Goal: Information Seeking & Learning: Learn about a topic

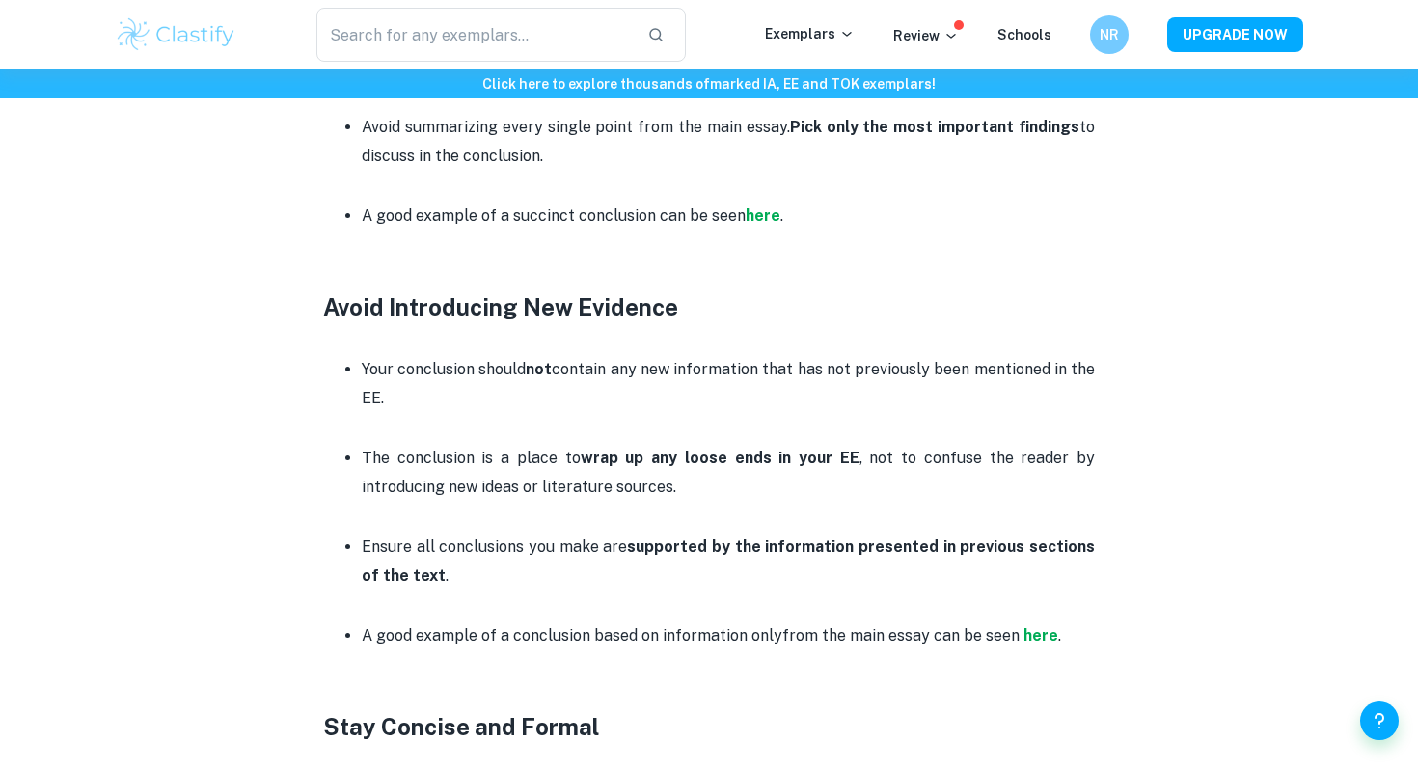
scroll to position [1518, 0]
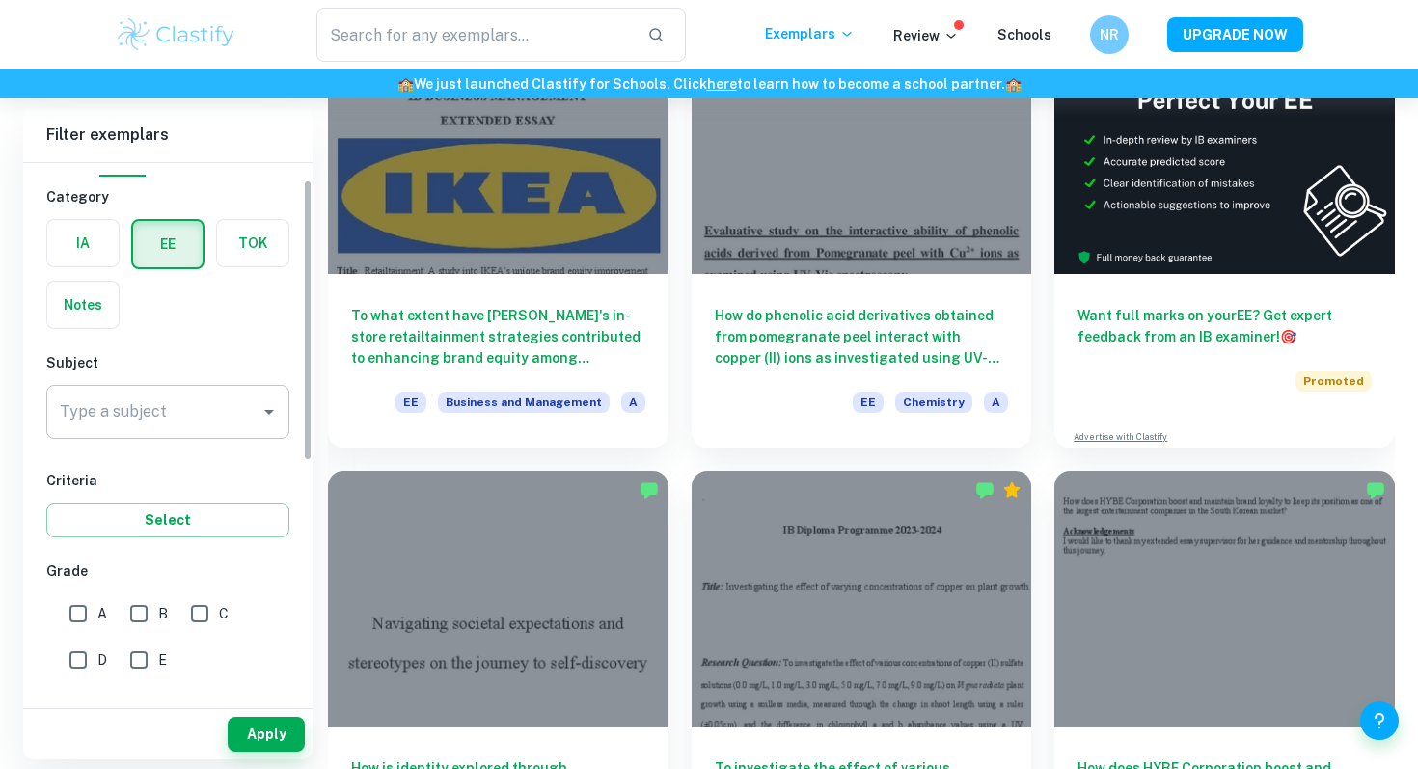
scroll to position [35, 0]
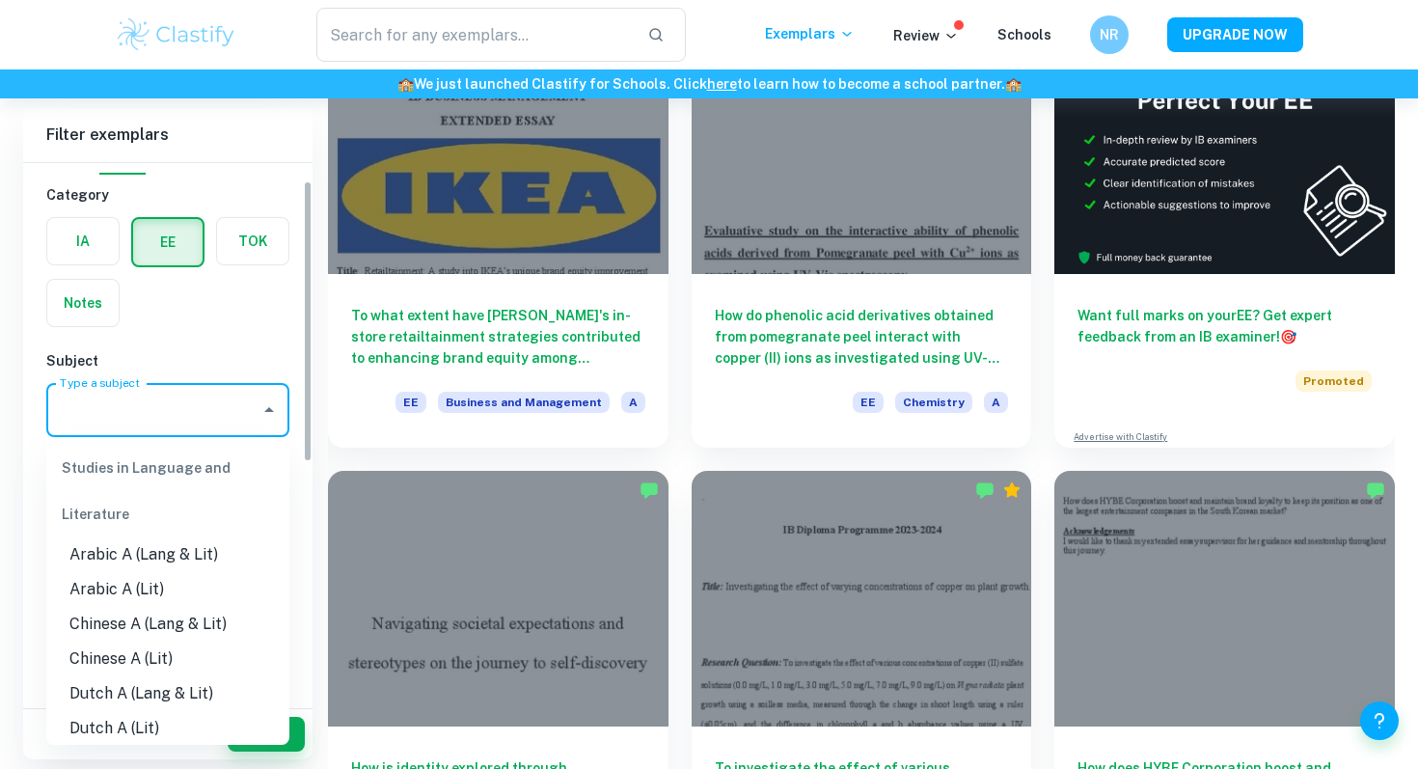
click at [226, 414] on input "Type a subject" at bounding box center [153, 410] width 197 height 37
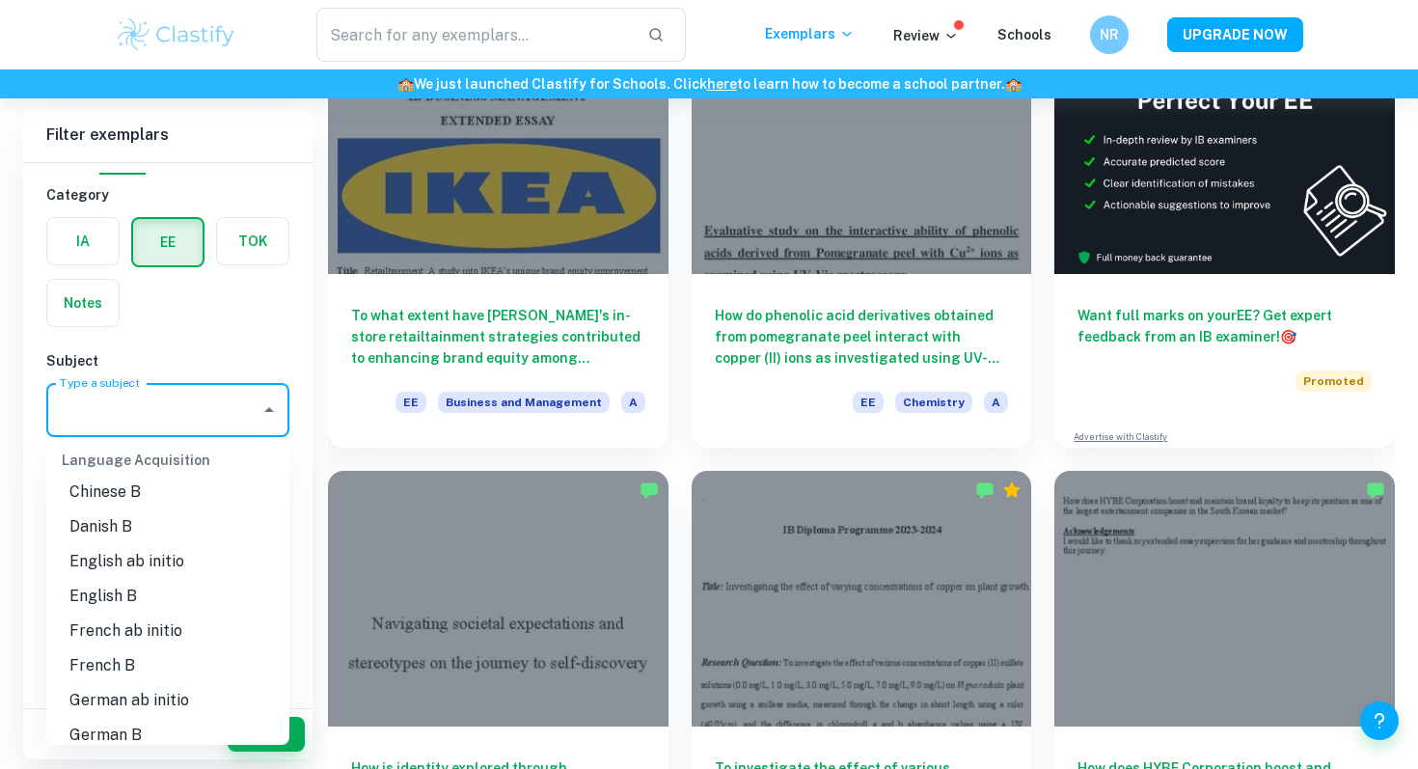
scroll to position [1068, 0]
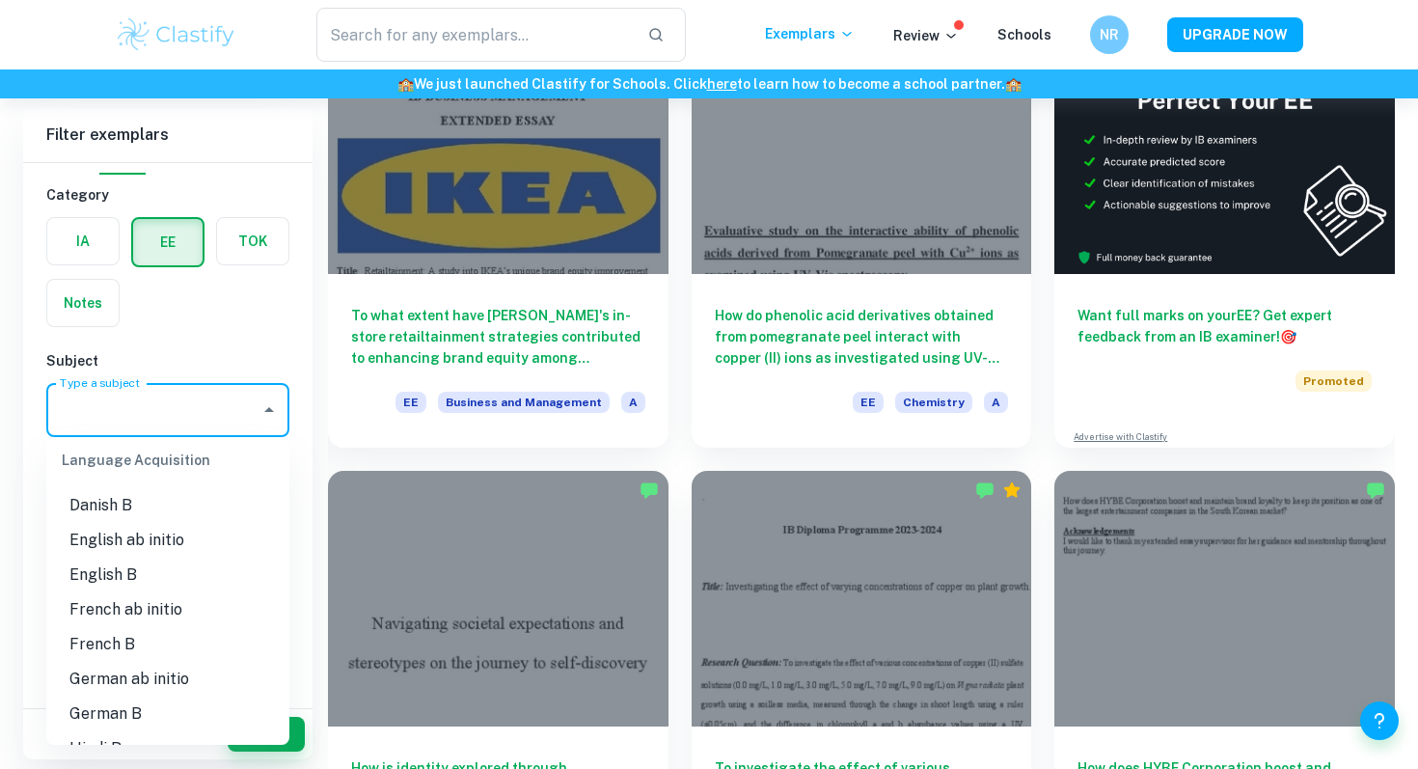
click at [128, 579] on li "English B" at bounding box center [167, 574] width 243 height 35
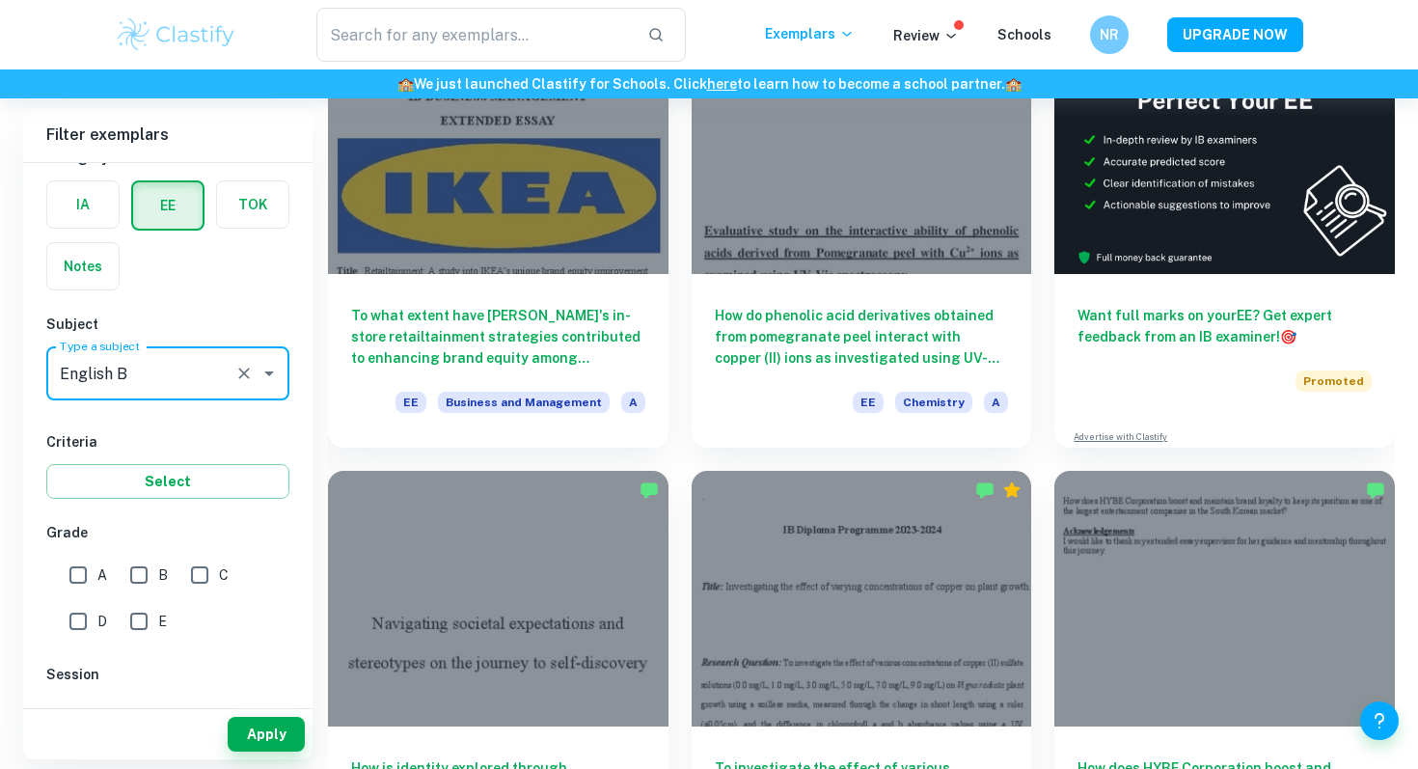
scroll to position [109, 0]
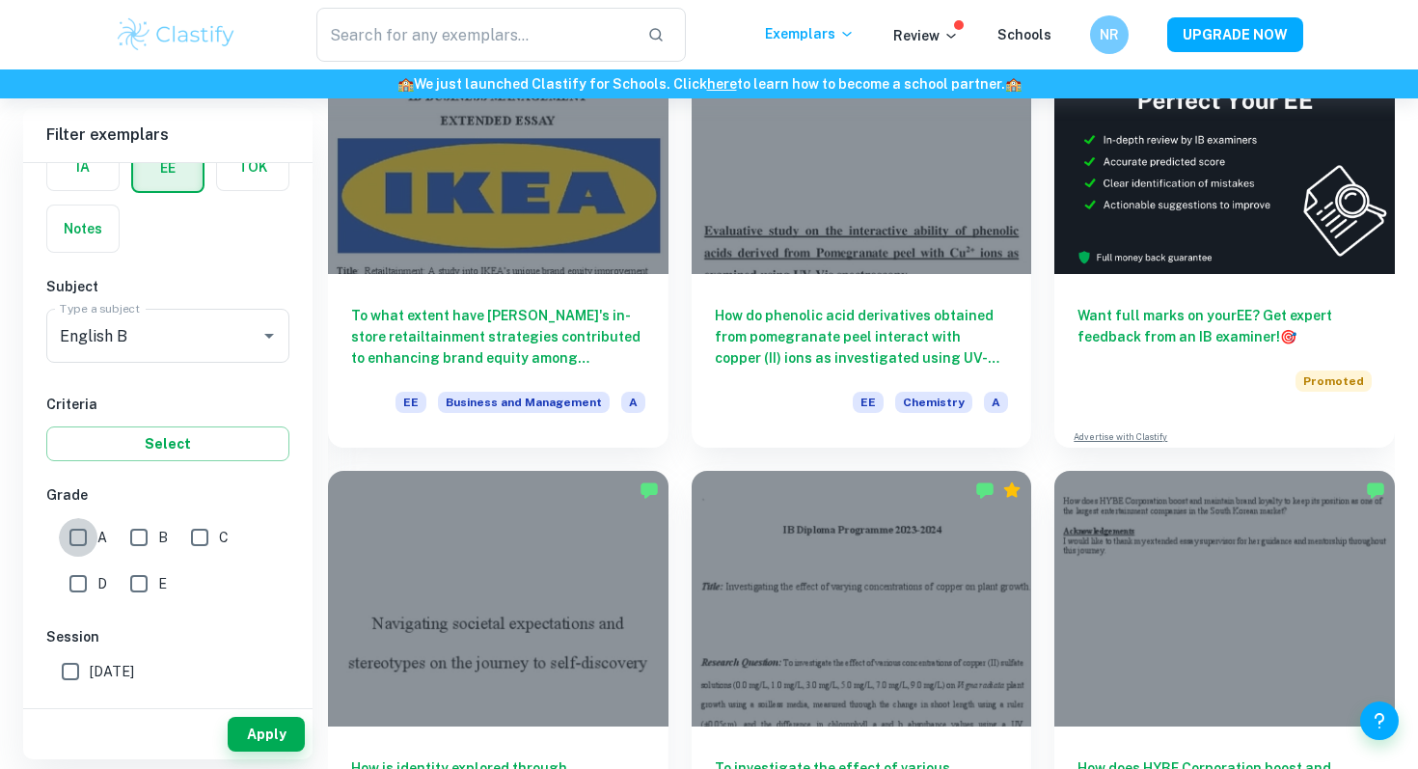
click at [94, 538] on input "A" at bounding box center [78, 537] width 39 height 39
checkbox input "true"
click at [180, 445] on button "Select" at bounding box center [167, 443] width 243 height 35
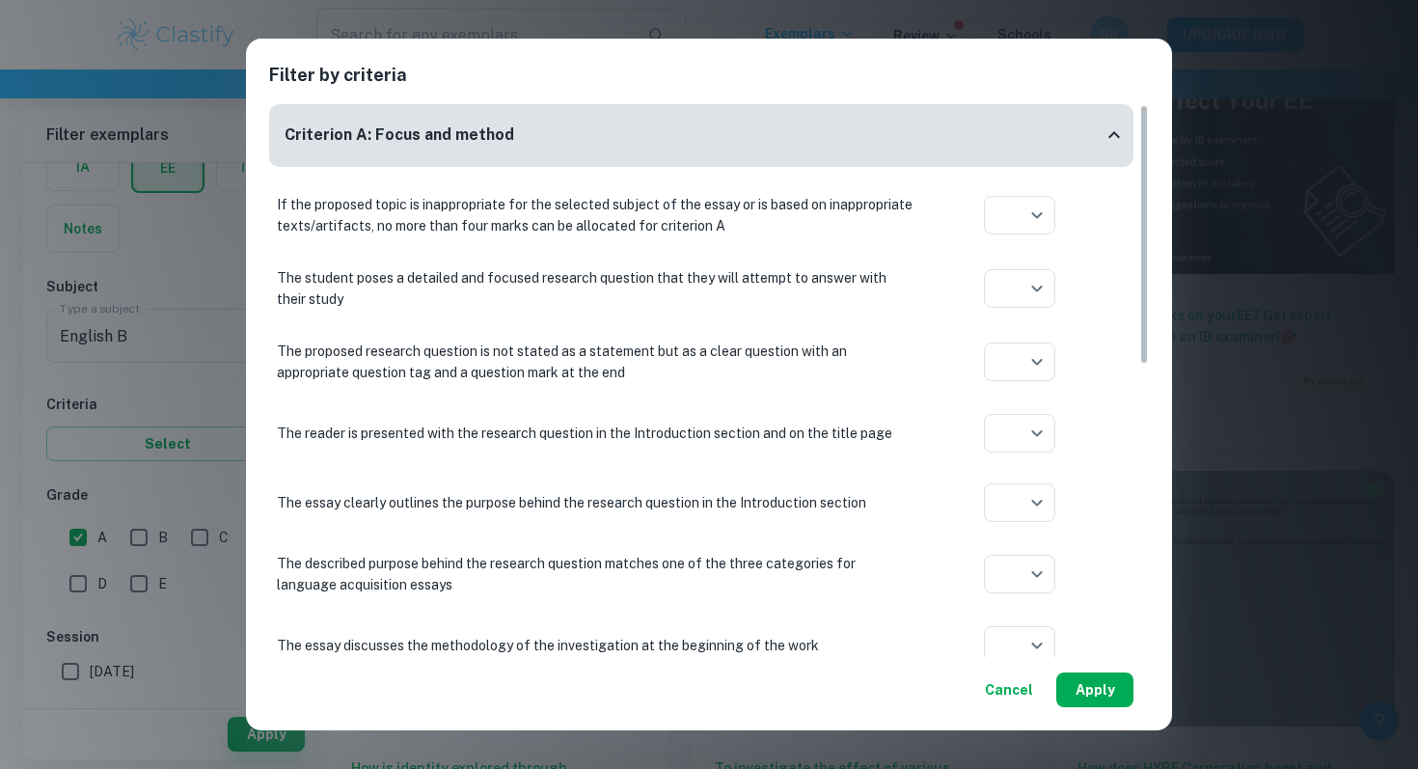
click at [1089, 694] on button "Apply" at bounding box center [1094, 689] width 77 height 35
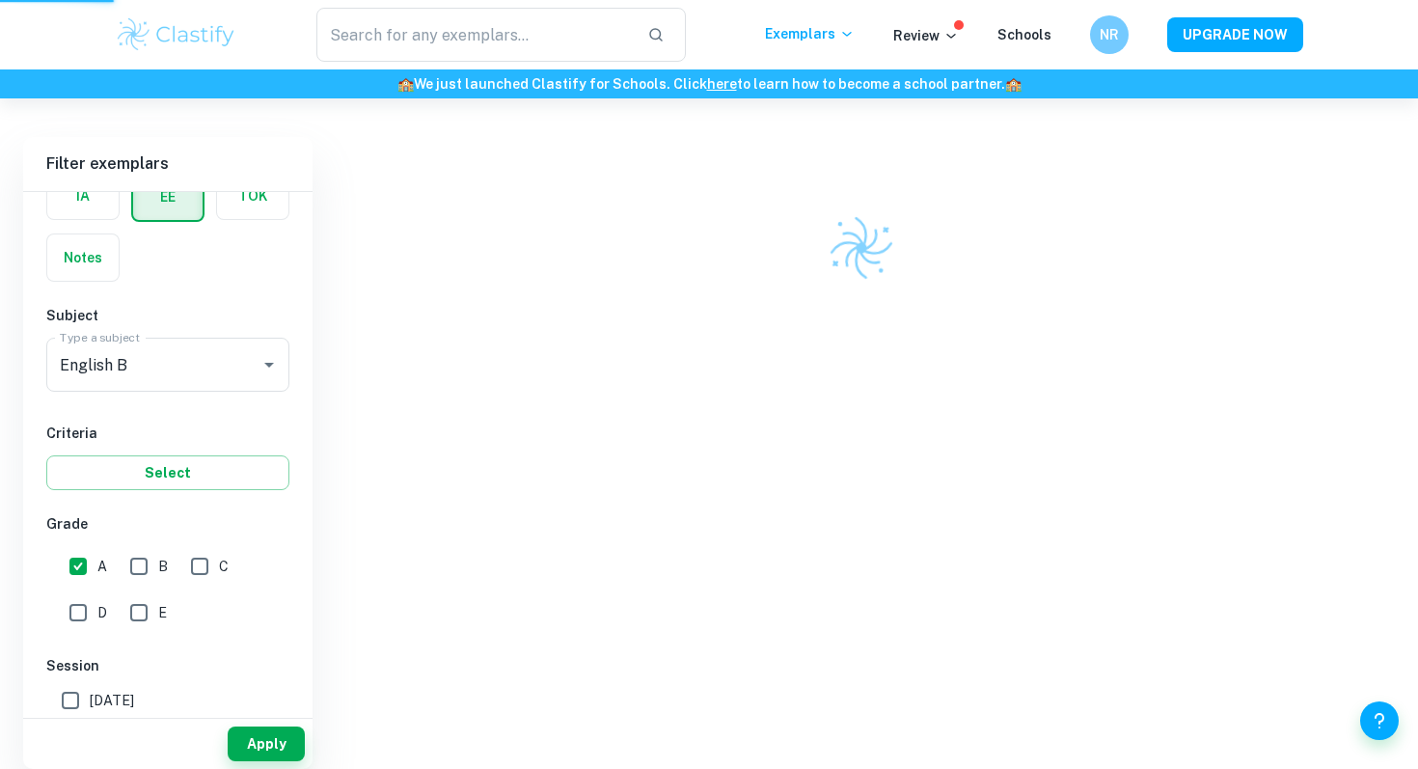
scroll to position [98, 0]
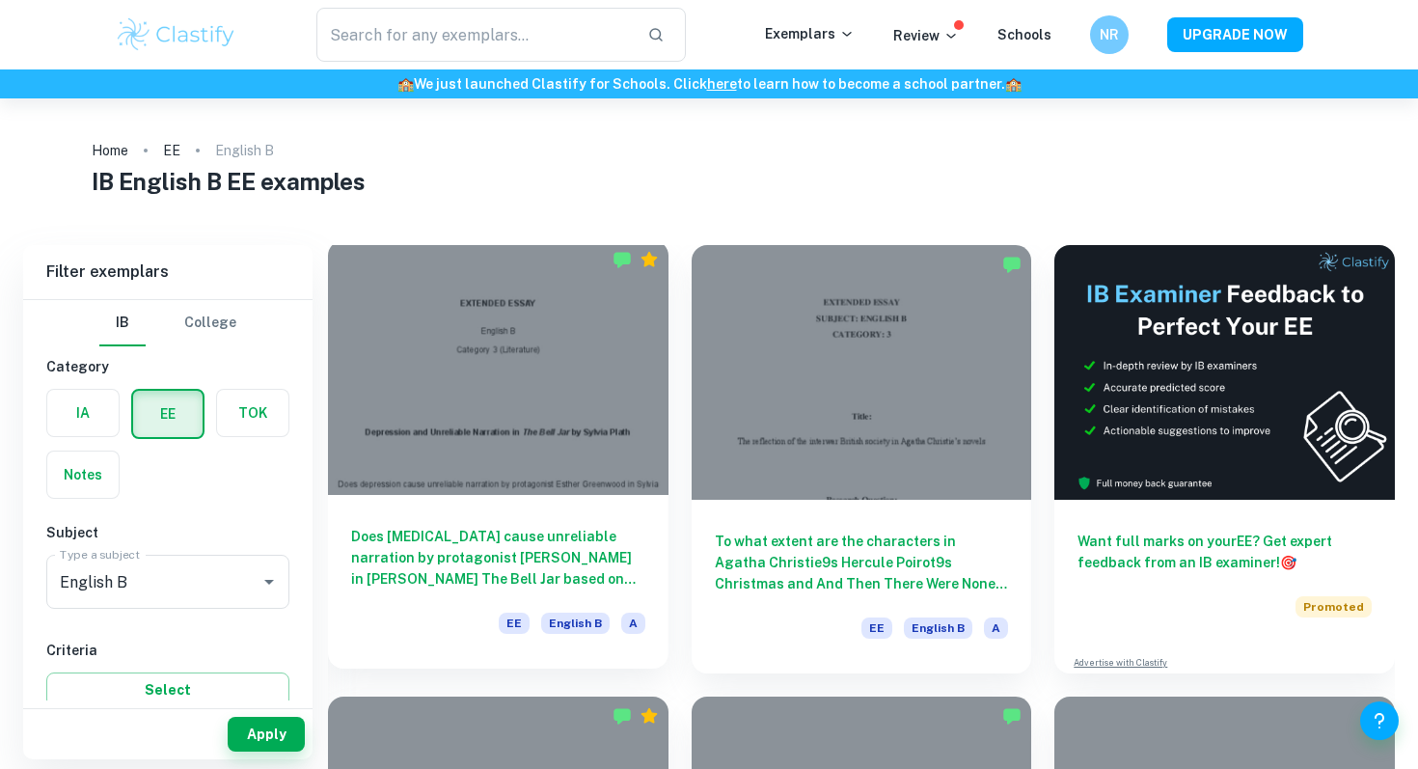
click at [475, 402] on div at bounding box center [498, 367] width 340 height 255
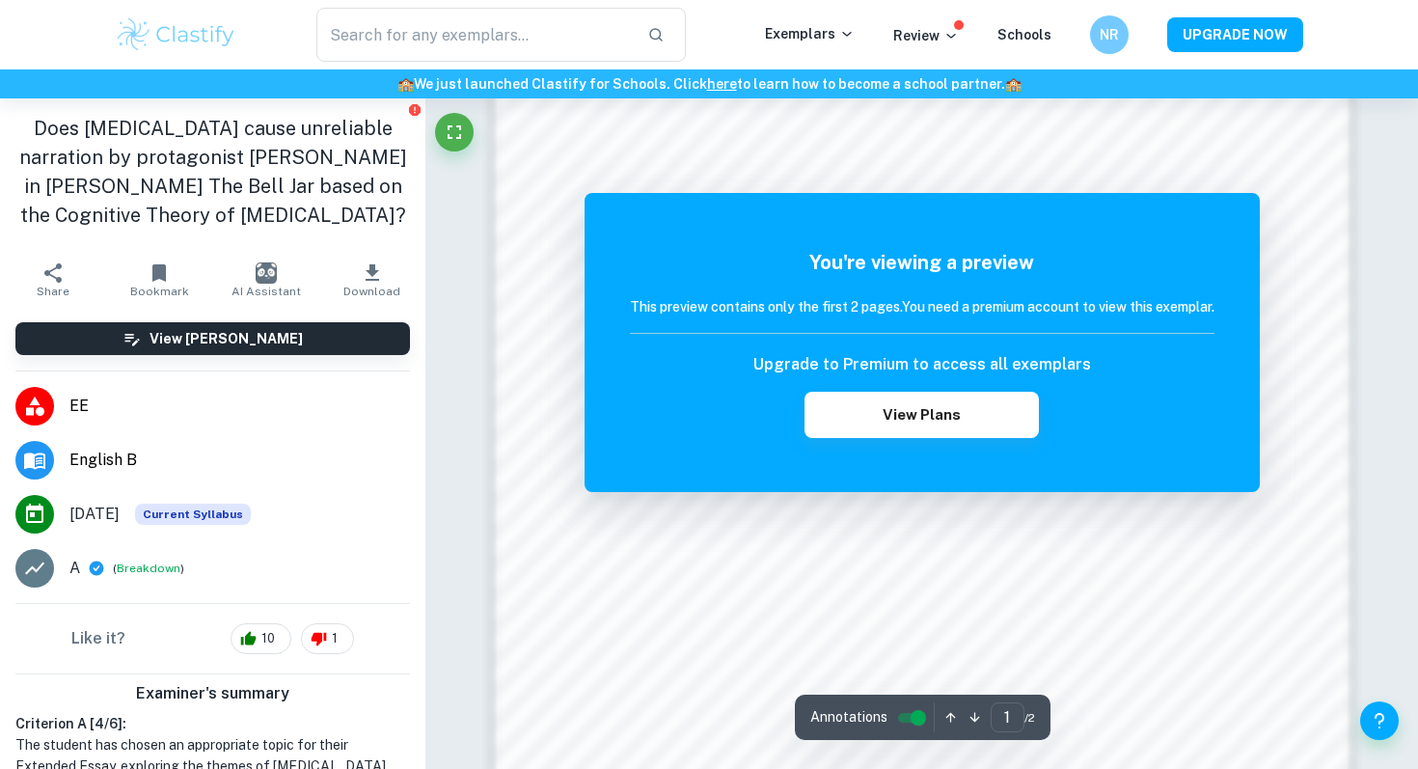
scroll to position [1693, 0]
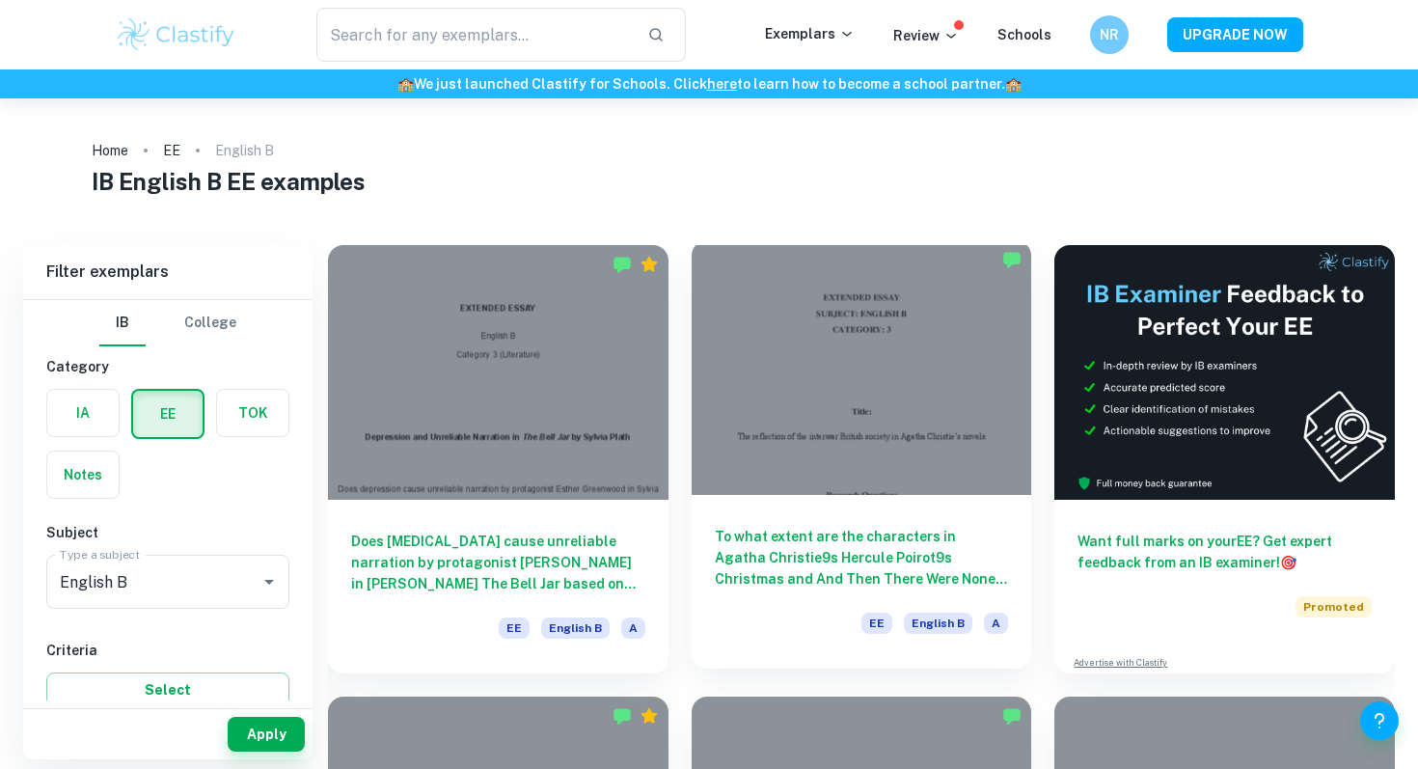
click at [840, 367] on div at bounding box center [862, 367] width 340 height 255
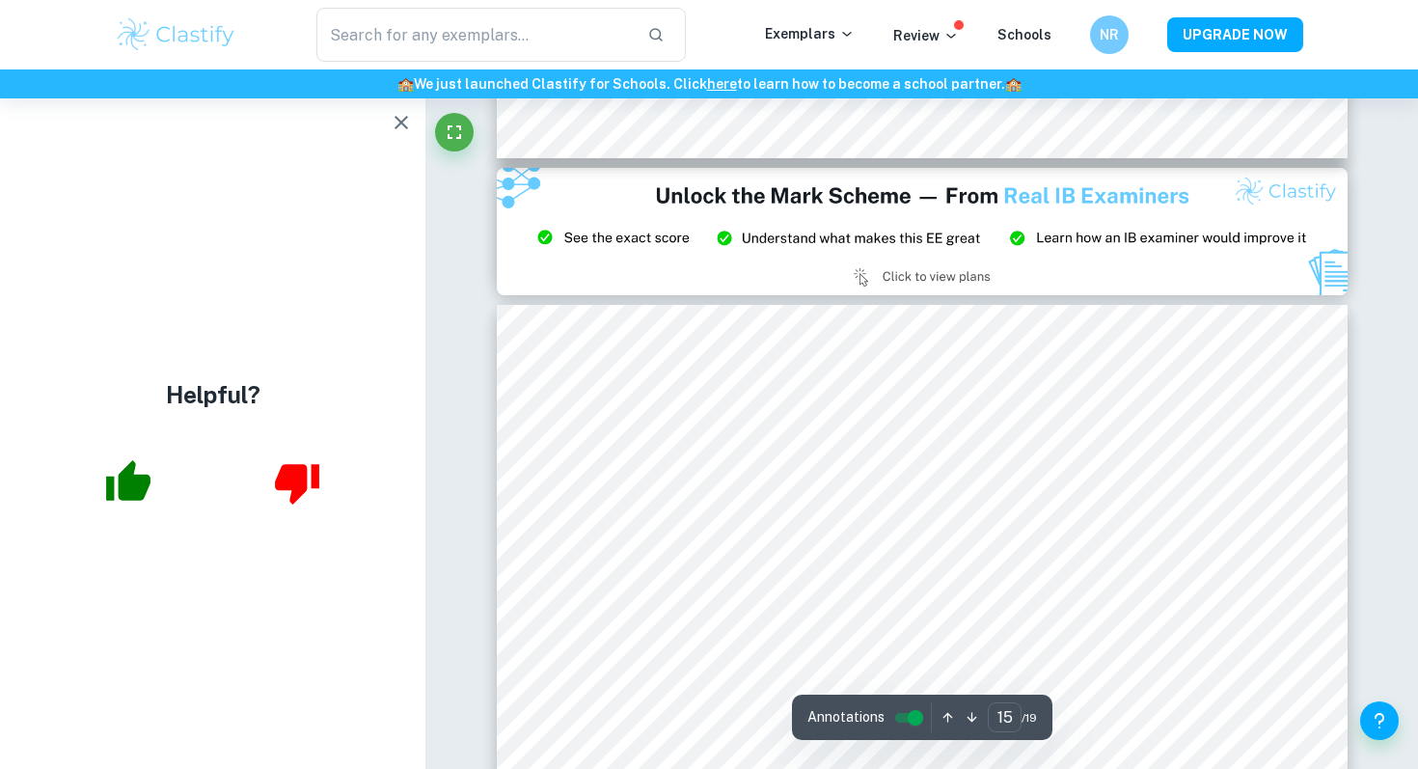
scroll to position [17316, 0]
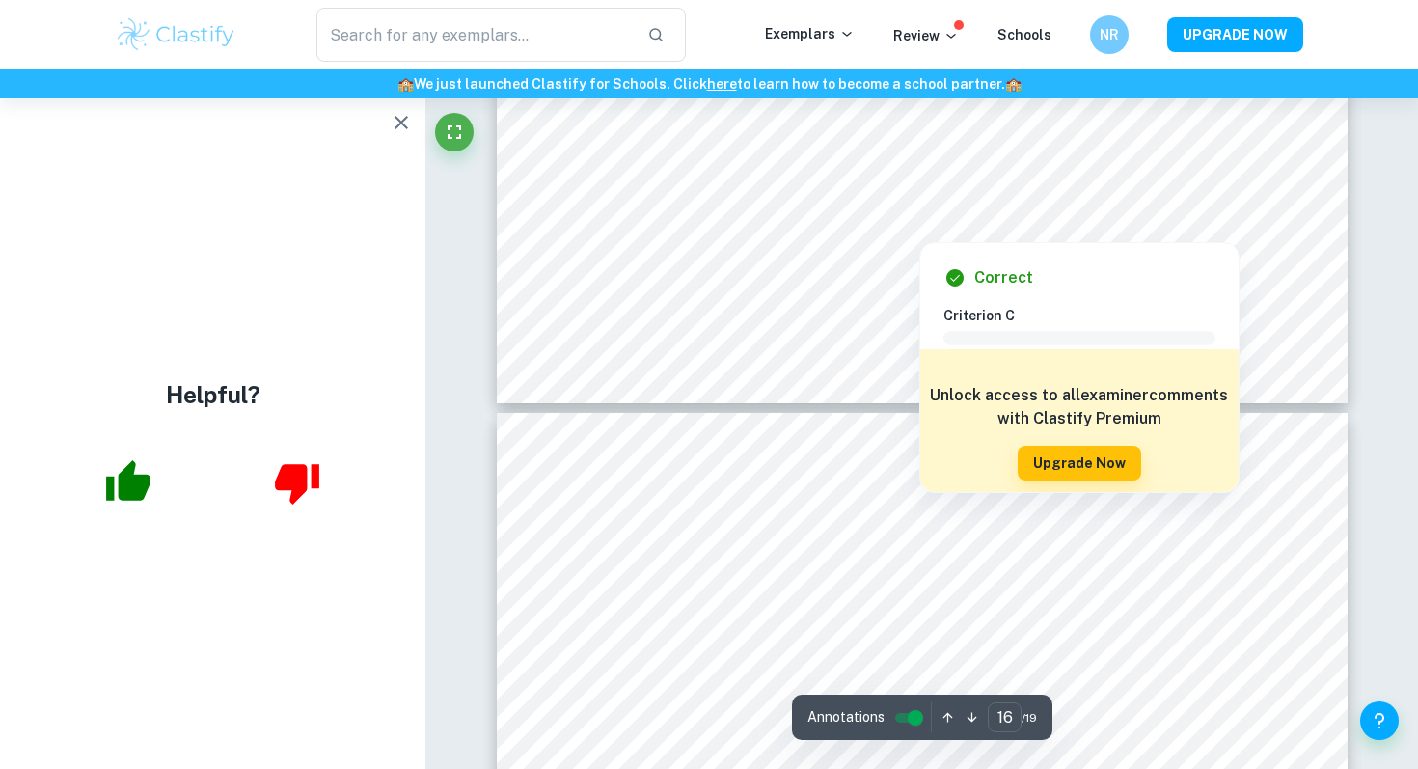
type input "17"
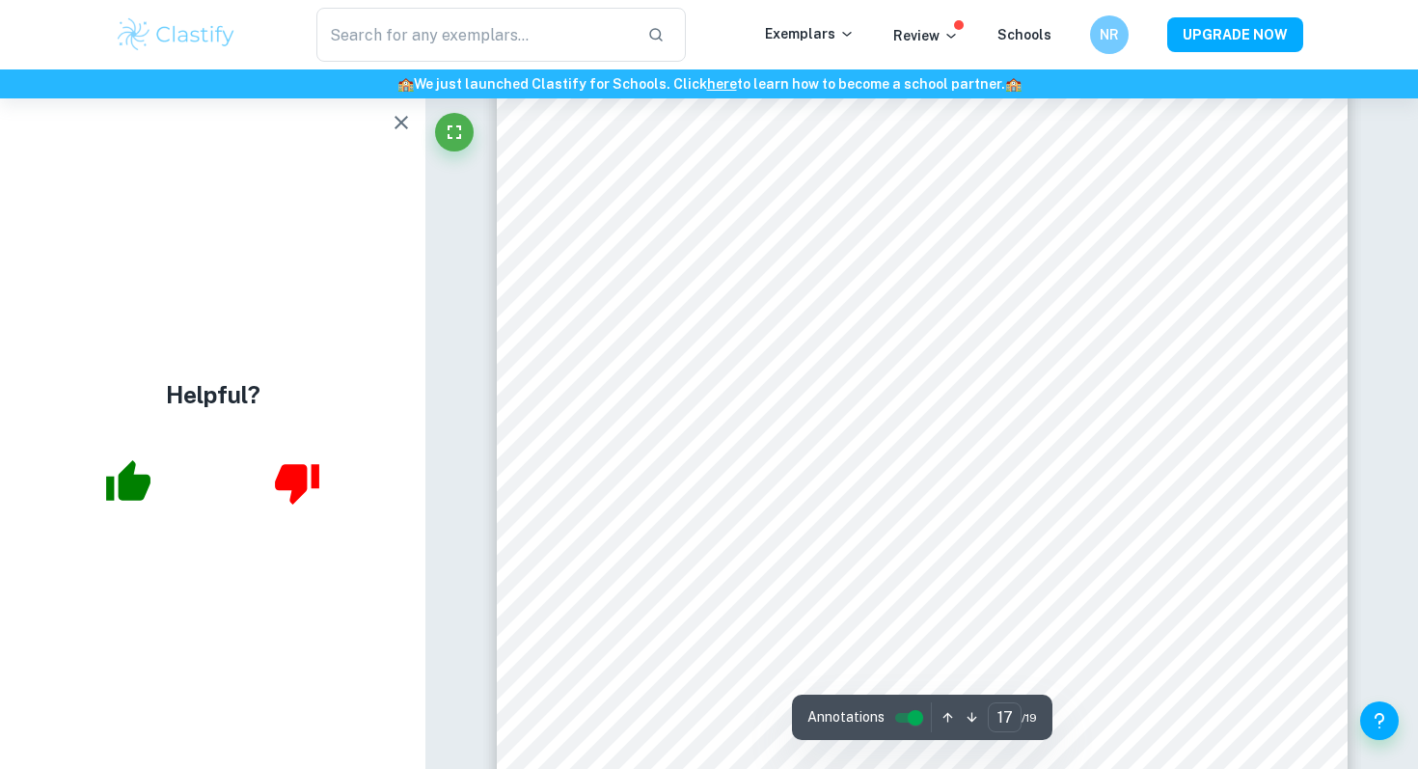
scroll to position [20243, 0]
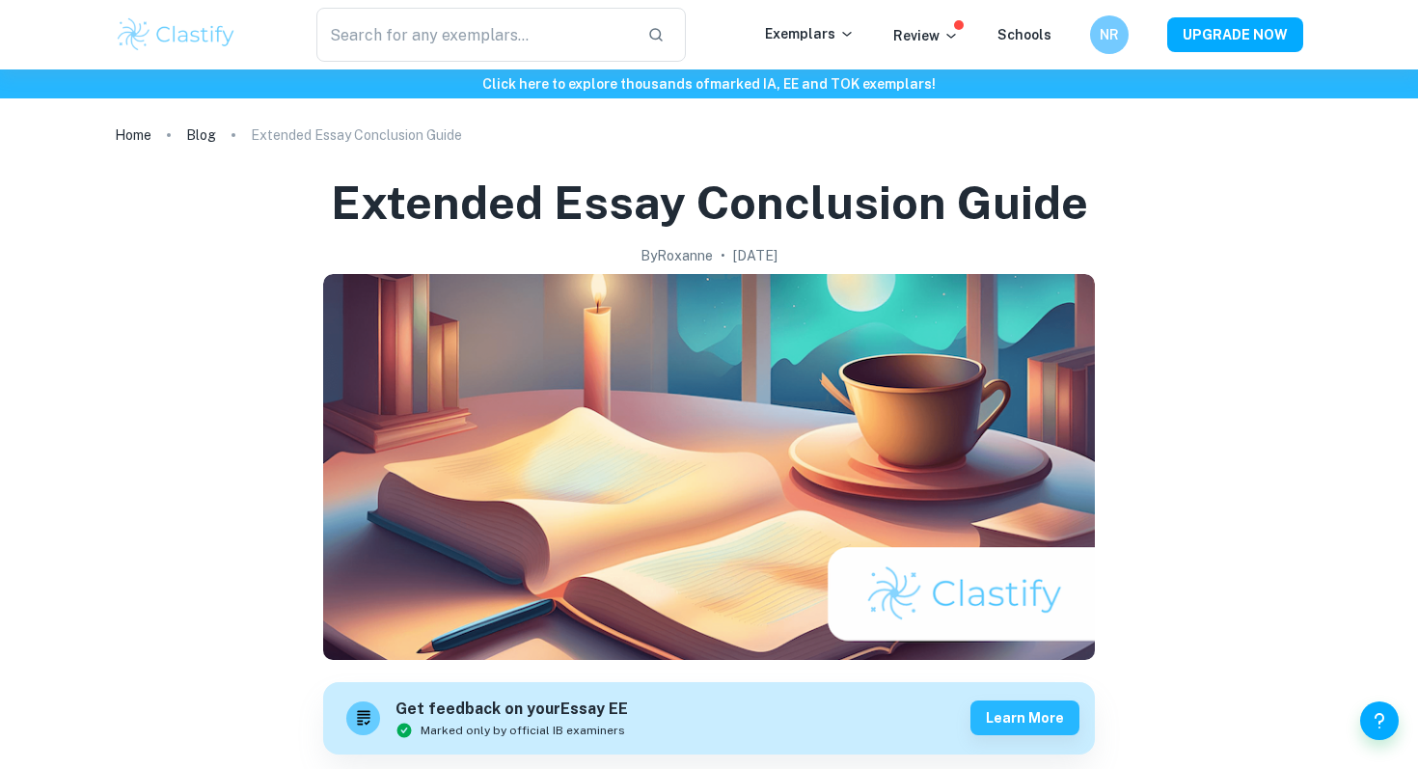
scroll to position [1518, 0]
